Goal: Task Accomplishment & Management: Use online tool/utility

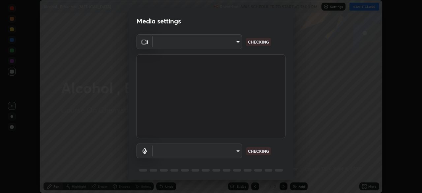
scroll to position [193, 422]
type input "b0dbb3b92abe51c0a200421dabcc31d5eeb9cbda50854e8bbcee9f88c8f391b2"
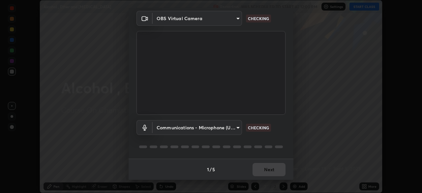
click at [227, 126] on body "Erase all Alcohol , Ether and [MEDICAL_DATA] Recording WAS SCHEDULED TO START A…" at bounding box center [211, 96] width 422 height 193
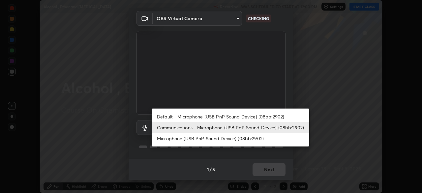
click at [227, 116] on li "Default - Microphone (USB PnP Sound Device) (08bb:2902)" at bounding box center [231, 116] width 158 height 11
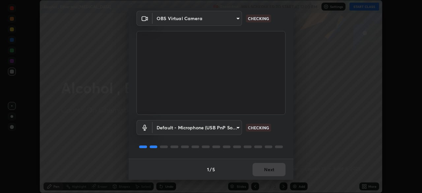
click at [223, 131] on body "Erase all Alcohol , Ether and [MEDICAL_DATA] Recording WAS SCHEDULED TO START A…" at bounding box center [211, 96] width 422 height 193
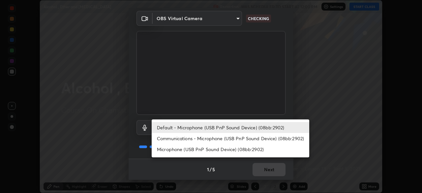
click at [220, 138] on li "Communications - Microphone (USB PnP Sound Device) (08bb:2902)" at bounding box center [231, 138] width 158 height 11
type input "communications"
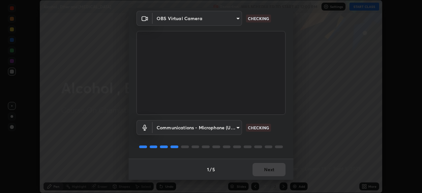
click at [259, 69] on video at bounding box center [211, 73] width 149 height 84
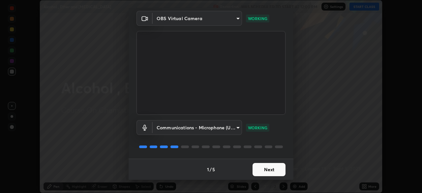
click at [266, 169] on button "Next" at bounding box center [269, 169] width 33 height 13
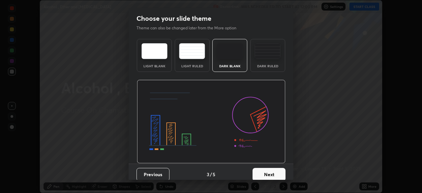
click at [266, 169] on button "Next" at bounding box center [269, 174] width 33 height 13
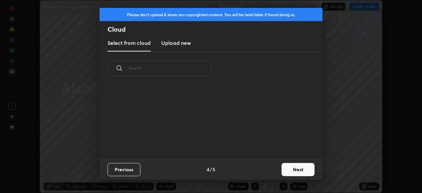
click at [293, 168] on button "Next" at bounding box center [298, 169] width 33 height 13
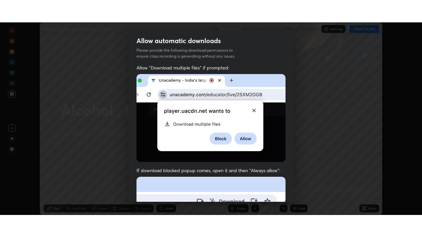
scroll to position [158, 0]
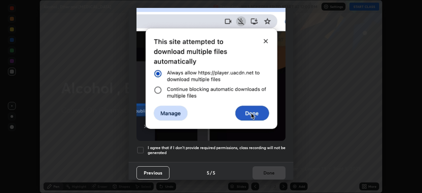
click at [148, 145] on h5 "I agree that if I don't provide required permissions, class recording will not …" at bounding box center [217, 150] width 138 height 10
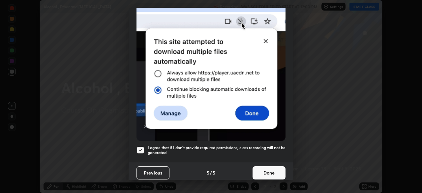
click at [269, 167] on button "Done" at bounding box center [269, 172] width 33 height 13
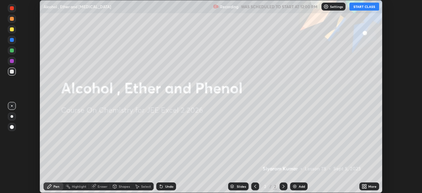
click at [359, 7] on button "START CLASS" at bounding box center [365, 7] width 30 height 8
click at [366, 185] on icon at bounding box center [366, 185] width 2 height 2
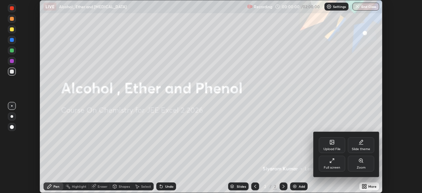
click at [331, 162] on icon at bounding box center [330, 161] width 1 height 1
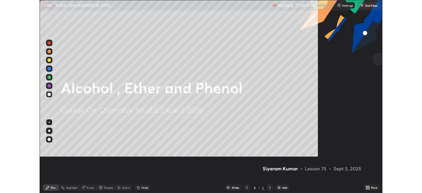
scroll to position [237, 422]
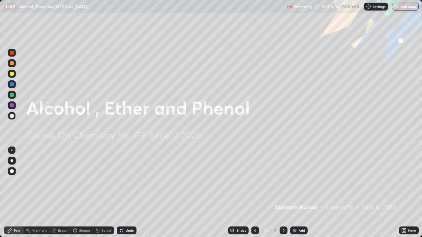
click at [403, 193] on icon at bounding box center [403, 232] width 2 height 2
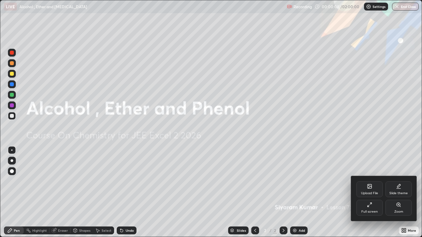
click at [374, 193] on div "Full screen" at bounding box center [369, 208] width 26 height 16
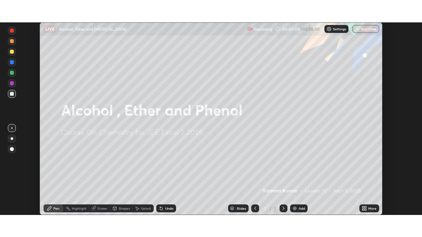
scroll to position [32781, 32552]
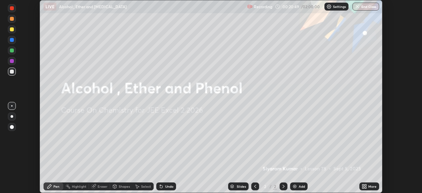
click at [25, 164] on div "Setting up your live class" at bounding box center [211, 96] width 422 height 193
click at [365, 187] on icon at bounding box center [366, 188] width 2 height 2
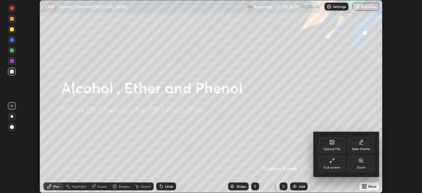
click at [336, 163] on div "Full screen" at bounding box center [332, 164] width 26 height 16
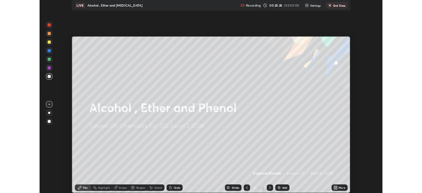
scroll to position [237, 422]
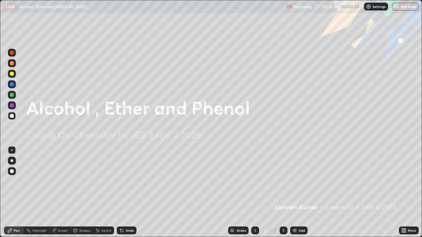
click at [299, 193] on div "Add" at bounding box center [298, 231] width 17 height 8
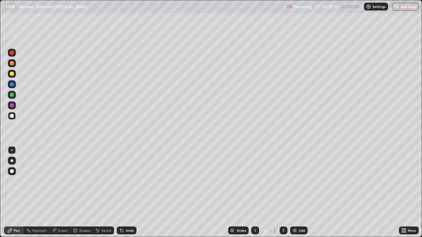
click at [14, 74] on div at bounding box center [12, 74] width 8 height 8
click at [129, 193] on div "Undo" at bounding box center [130, 230] width 8 height 3
click at [12, 116] on div at bounding box center [12, 116] width 4 height 4
click at [299, 193] on div "Add" at bounding box center [302, 230] width 6 height 3
click at [403, 193] on icon at bounding box center [403, 230] width 2 height 2
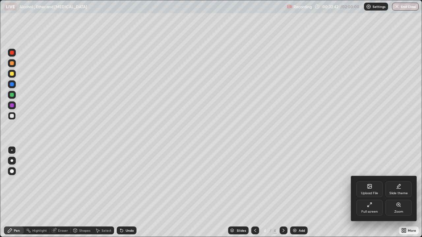
click at [373, 193] on div "Full screen" at bounding box center [369, 208] width 26 height 16
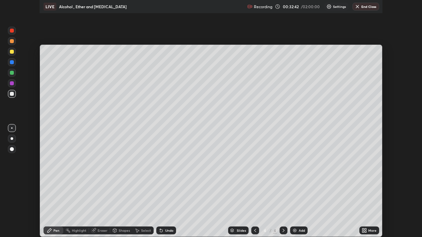
scroll to position [32781, 32552]
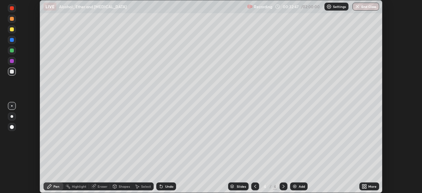
click at [365, 185] on icon at bounding box center [366, 185] width 2 height 2
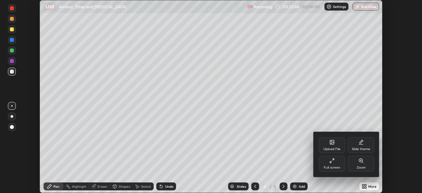
click at [337, 164] on div "Full screen" at bounding box center [332, 164] width 26 height 16
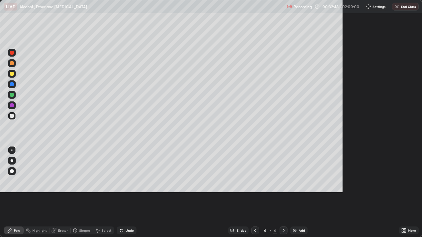
scroll to position [237, 422]
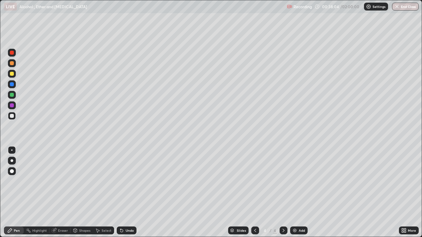
click at [302, 193] on div "Add" at bounding box center [302, 230] width 6 height 3
click at [301, 193] on div "Add" at bounding box center [302, 230] width 6 height 3
click at [9, 53] on div at bounding box center [12, 53] width 8 height 8
click at [12, 75] on div at bounding box center [12, 74] width 4 height 4
click at [303, 193] on div "Add" at bounding box center [298, 231] width 17 height 8
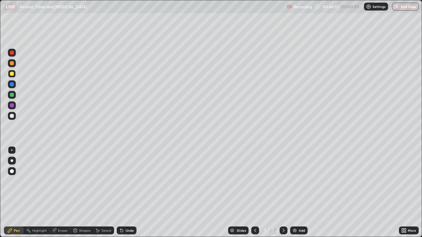
click at [13, 116] on div at bounding box center [12, 116] width 4 height 4
click at [283, 193] on icon at bounding box center [284, 230] width 2 height 3
click at [284, 193] on icon at bounding box center [283, 230] width 5 height 5
click at [299, 193] on div "Add" at bounding box center [302, 230] width 6 height 3
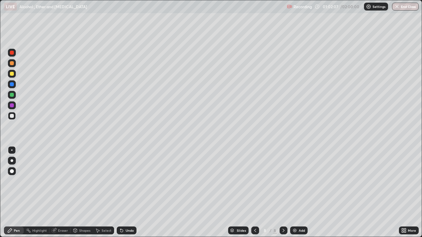
click at [300, 193] on div "Add" at bounding box center [302, 230] width 6 height 3
click at [299, 193] on div "Add" at bounding box center [302, 230] width 6 height 3
click at [254, 193] on icon at bounding box center [254, 230] width 5 height 5
click at [254, 193] on icon at bounding box center [255, 230] width 2 height 3
click at [63, 193] on div "Eraser" at bounding box center [63, 230] width 10 height 3
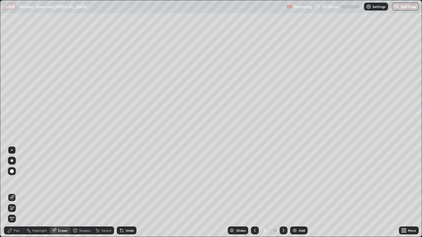
click at [13, 193] on icon at bounding box center [11, 209] width 5 height 6
click at [16, 193] on div "Pen" at bounding box center [17, 230] width 6 height 3
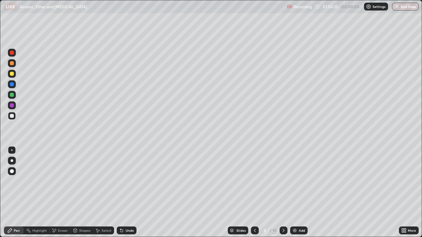
click at [281, 193] on div at bounding box center [284, 231] width 8 height 8
click at [283, 193] on icon at bounding box center [283, 230] width 5 height 5
click at [14, 74] on div at bounding box center [12, 74] width 8 height 8
click at [63, 193] on div "Eraser" at bounding box center [63, 230] width 10 height 3
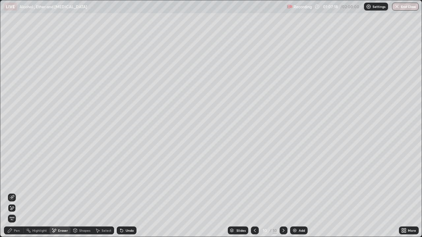
click at [18, 193] on div "Pen" at bounding box center [17, 230] width 6 height 3
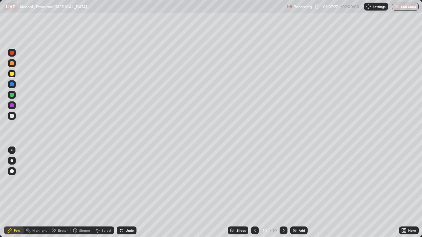
click at [12, 53] on div at bounding box center [12, 53] width 4 height 4
click at [15, 52] on div at bounding box center [12, 53] width 8 height 8
click at [410, 8] on button "End Class" at bounding box center [405, 7] width 27 height 8
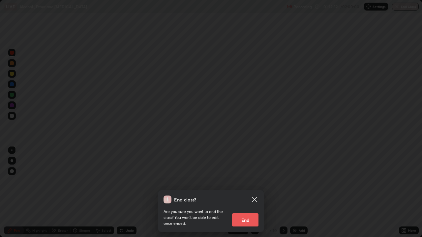
click at [249, 193] on button "End" at bounding box center [245, 220] width 26 height 13
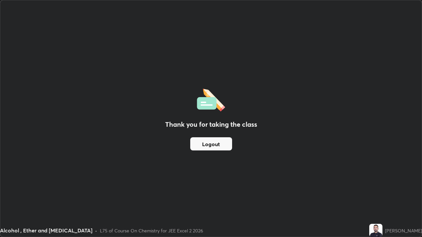
click at [222, 145] on button "Logout" at bounding box center [211, 144] width 42 height 13
